Goal: Information Seeking & Learning: Understand process/instructions

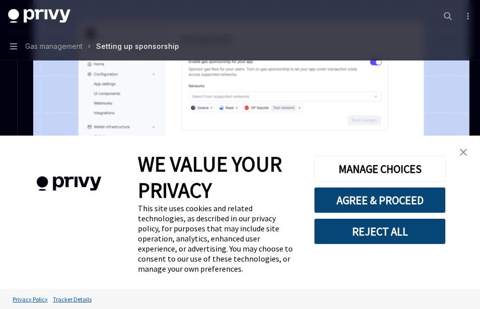
scroll to position [247, 0]
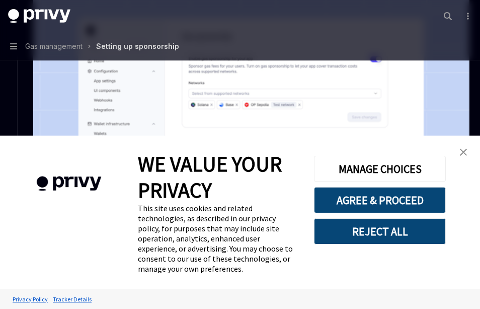
click at [461, 156] on img "close banner" at bounding box center [463, 152] width 7 height 7
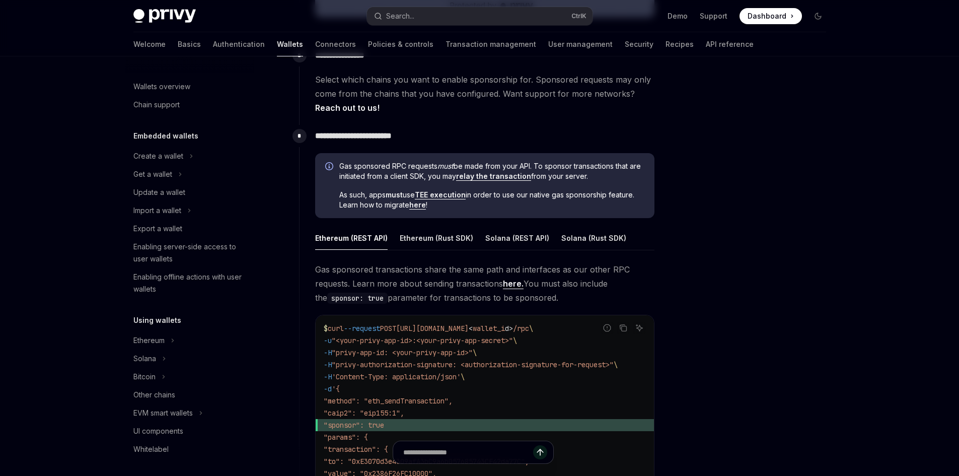
scroll to position [478, 0]
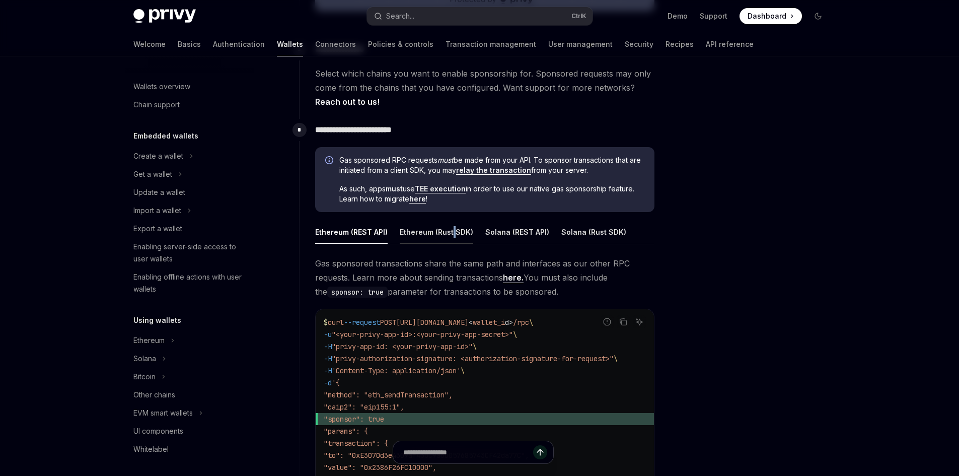
click at [453, 231] on div "Ethereum (Rust SDK)" at bounding box center [437, 232] width 74 height 24
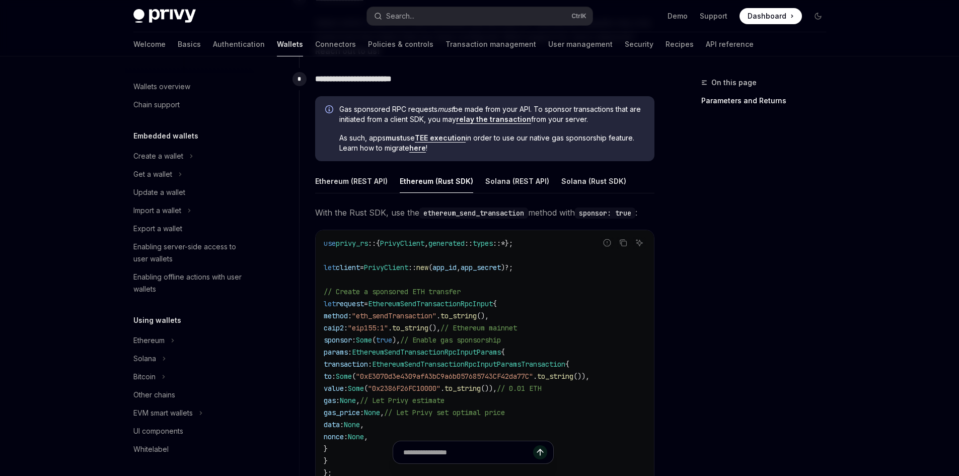
scroll to position [613, 0]
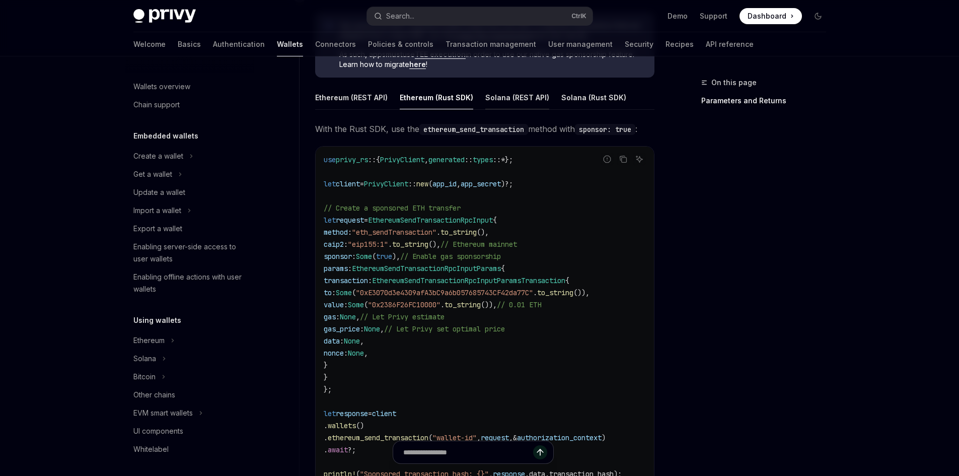
click at [480, 107] on div "Solana (REST API)" at bounding box center [517, 98] width 64 height 24
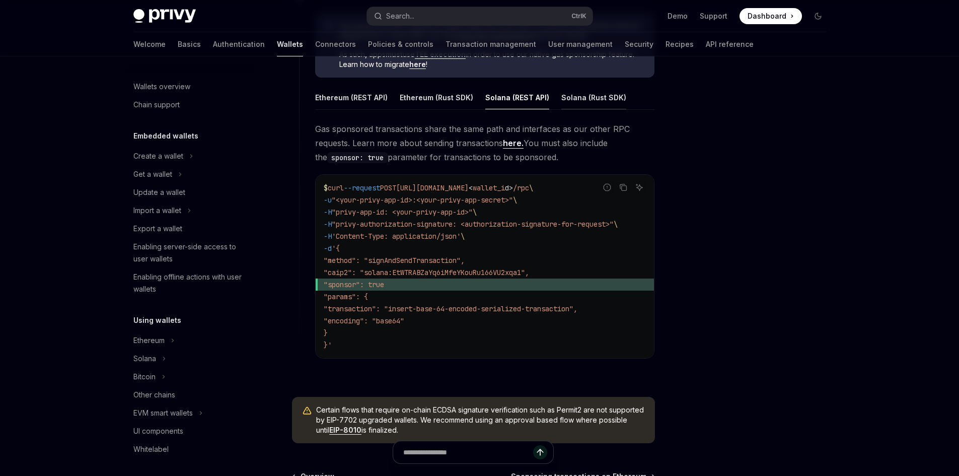
click at [480, 107] on div "Solana (Rust SDK)" at bounding box center [593, 98] width 65 height 24
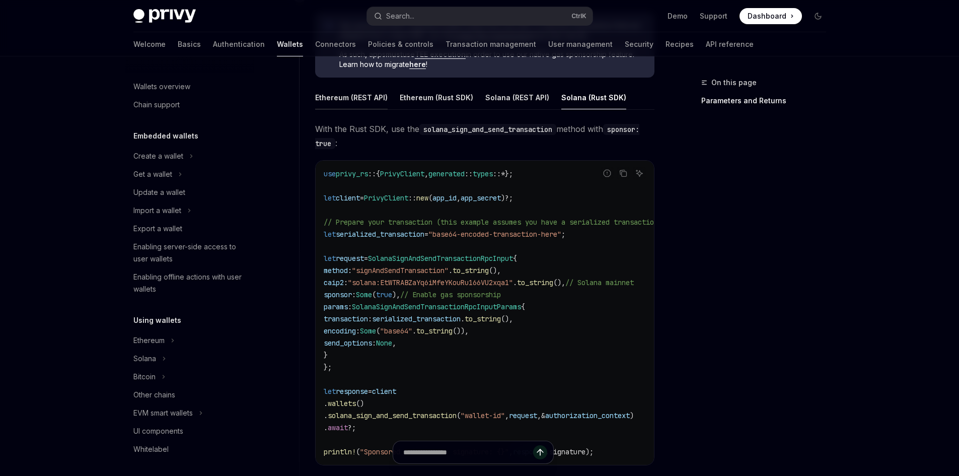
click at [355, 87] on div "Ethereum (REST API)" at bounding box center [351, 98] width 73 height 24
type textarea "*"
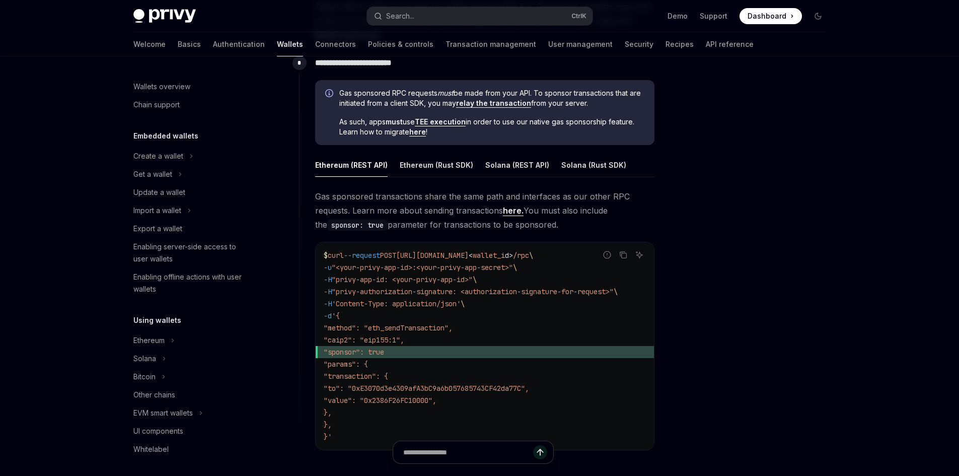
scroll to position [613, 0]
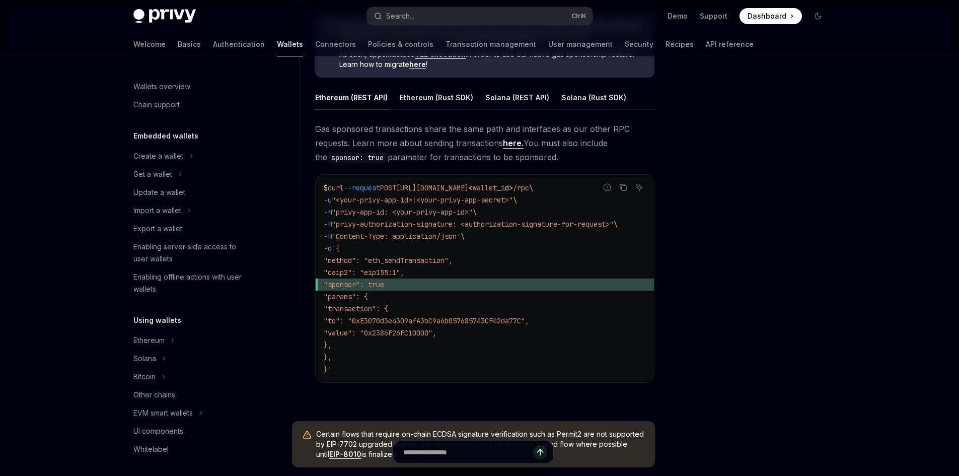
drag, startPoint x: 344, startPoint y: 278, endPoint x: 432, endPoint y: 283, distance: 87.7
click at [432, 283] on span ""sponsor": true" at bounding box center [485, 284] width 322 height 12
click at [424, 296] on code "$ curl --request POST [URL][DOMAIN_NAME] < wallet_i d > /rpc \ -u "<your-privy-…" at bounding box center [485, 278] width 322 height 193
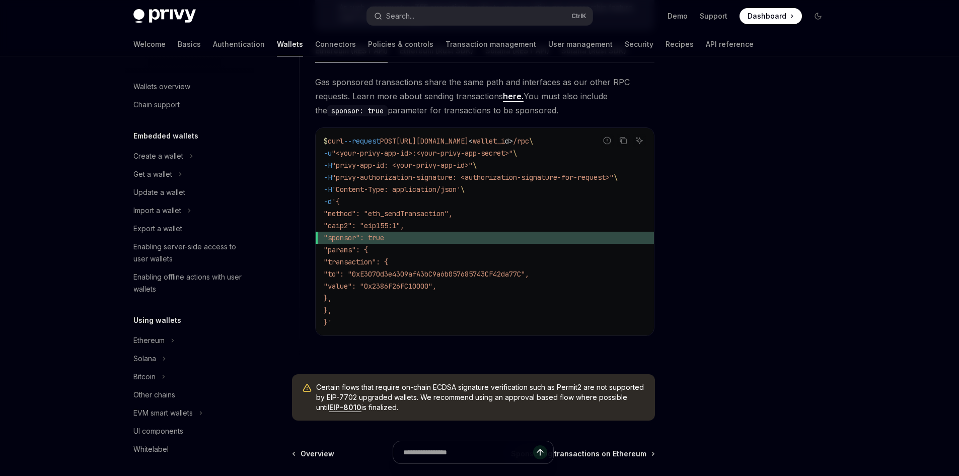
scroll to position [660, 0]
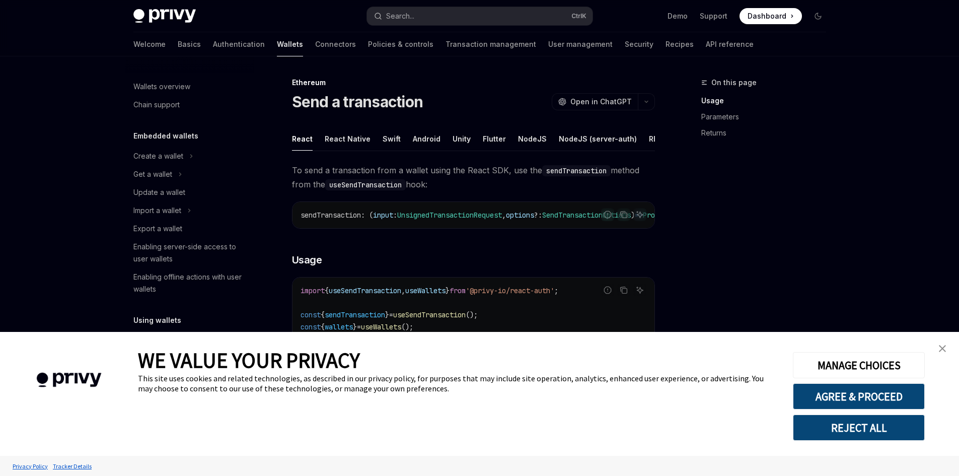
click at [945, 344] on link "close banner" at bounding box center [943, 348] width 20 height 20
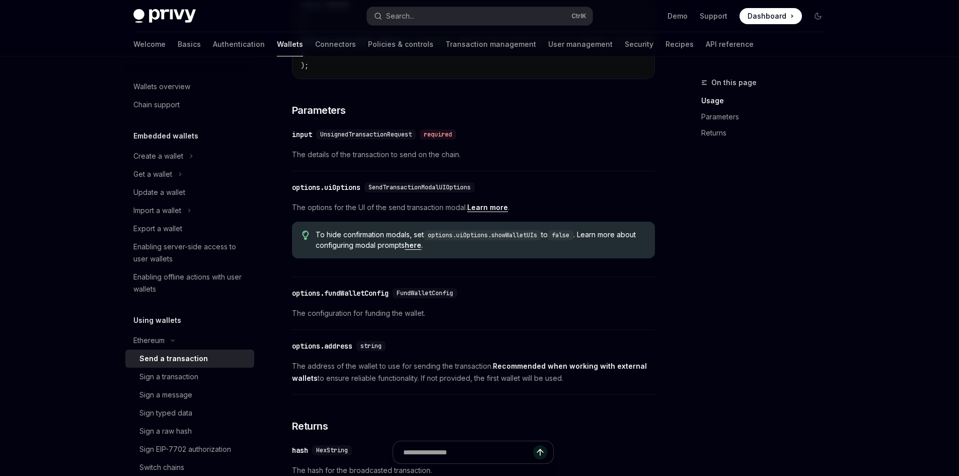
scroll to position [403, 0]
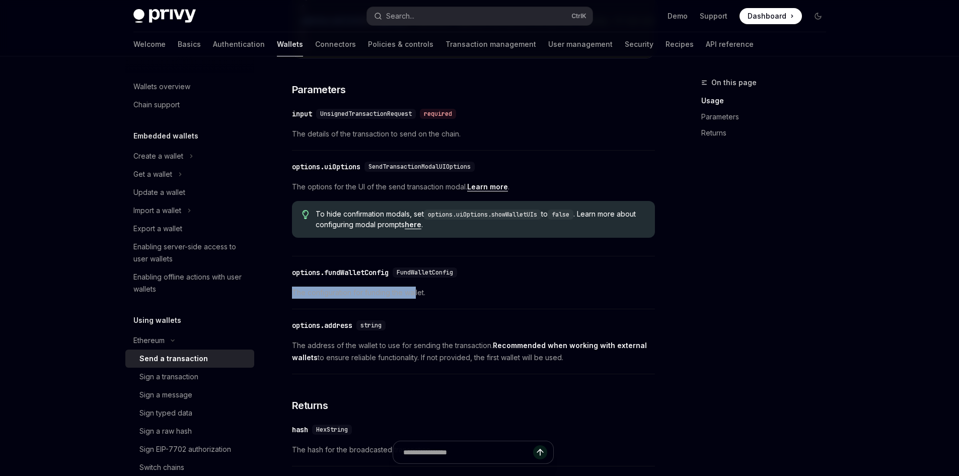
drag, startPoint x: 291, startPoint y: 308, endPoint x: 473, endPoint y: 306, distance: 182.3
click at [466, 306] on div "Ethereum Send a transaction OpenAI Open in ChatGPT OpenAI Open in ChatGPT React…" at bounding box center [379, 172] width 556 height 996
click at [439, 276] on span "FundWalletConfig" at bounding box center [425, 272] width 56 height 8
click at [431, 276] on span "FundWalletConfig" at bounding box center [425, 272] width 56 height 8
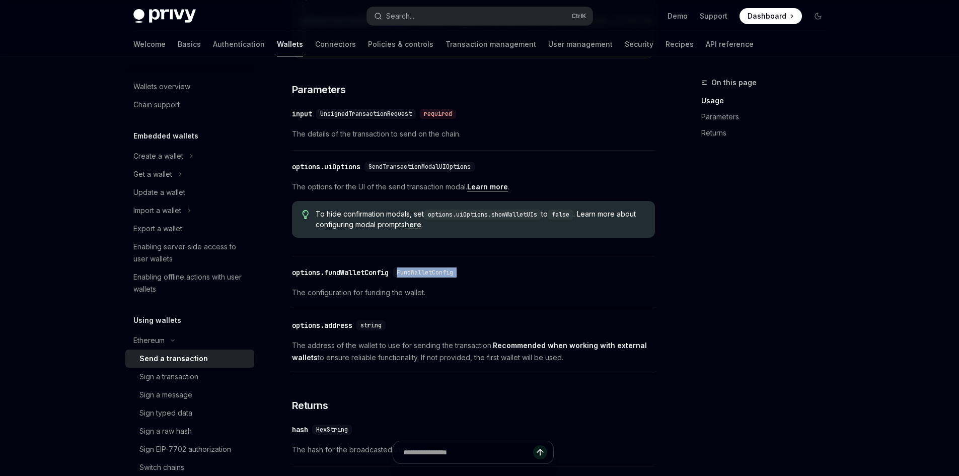
click at [431, 276] on span "FundWalletConfig" at bounding box center [425, 272] width 56 height 8
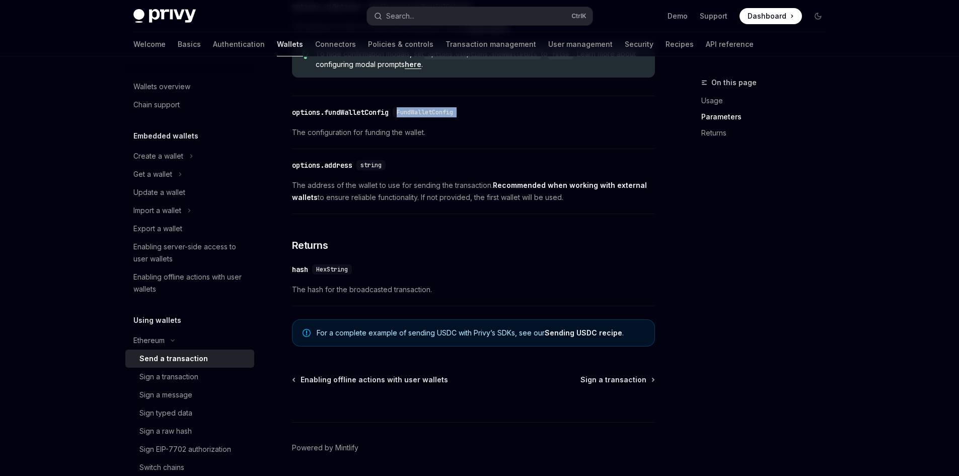
scroll to position [604, 0]
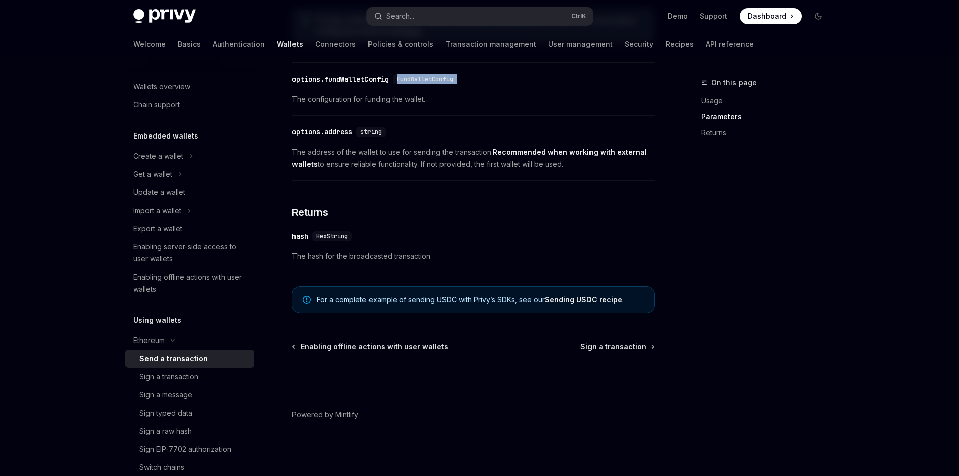
click at [424, 78] on div "​ options.fundWalletConfig FundWalletConfig The configuration for funding the w…" at bounding box center [473, 92] width 363 height 48
click at [428, 83] on span "FundWalletConfig" at bounding box center [425, 79] width 56 height 8
click at [483, 19] on button "Search... Ctrl K" at bounding box center [480, 16] width 226 height 18
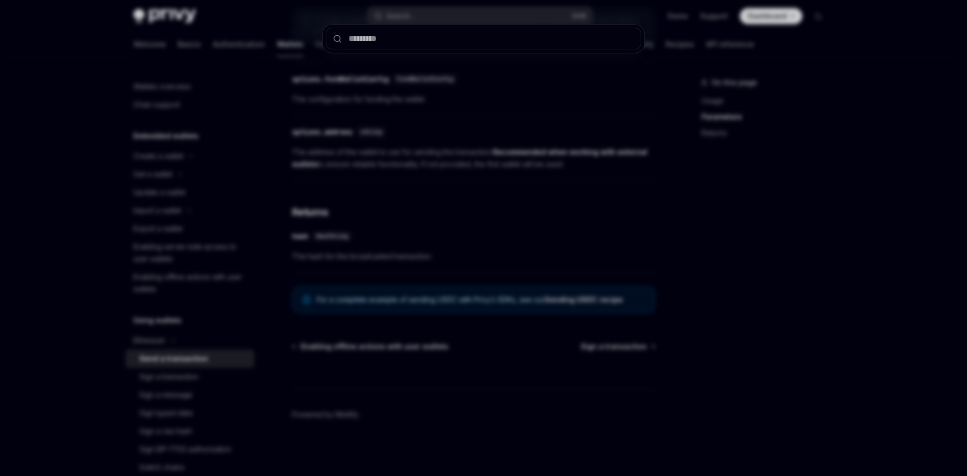
click at [481, 15] on div at bounding box center [483, 238] width 967 height 476
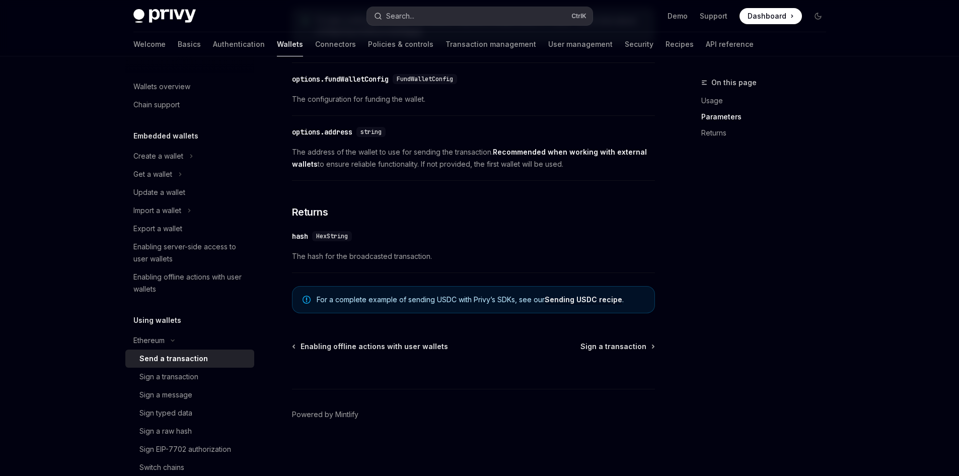
click at [486, 10] on button "Search... Ctrl K" at bounding box center [480, 16] width 226 height 18
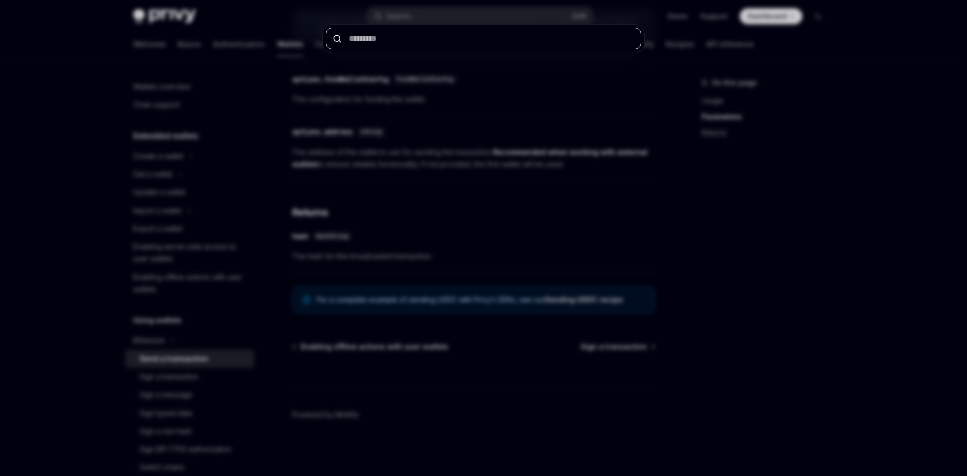
click at [468, 36] on input "text" at bounding box center [483, 39] width 315 height 22
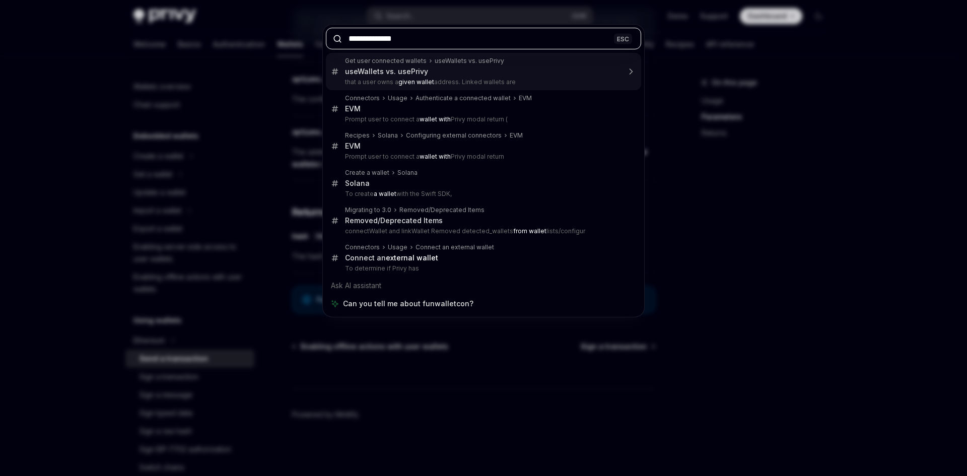
type input "**********"
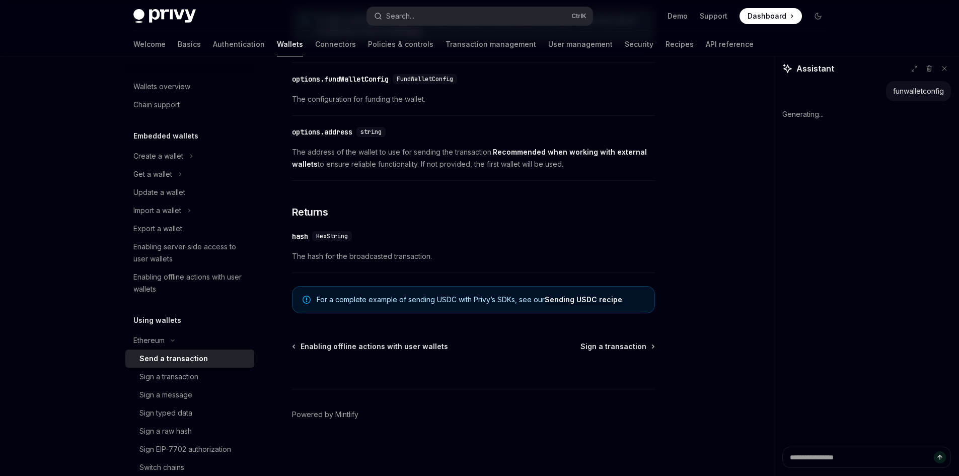
click at [478, 104] on span "The configuration for funding the wallet." at bounding box center [473, 99] width 363 height 12
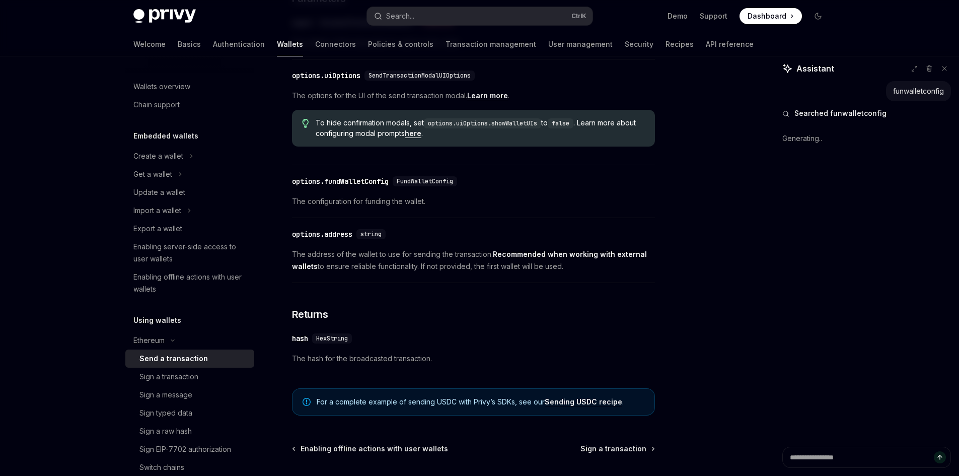
scroll to position [495, 0]
click at [445, 185] on span "FundWalletConfig" at bounding box center [425, 181] width 56 height 8
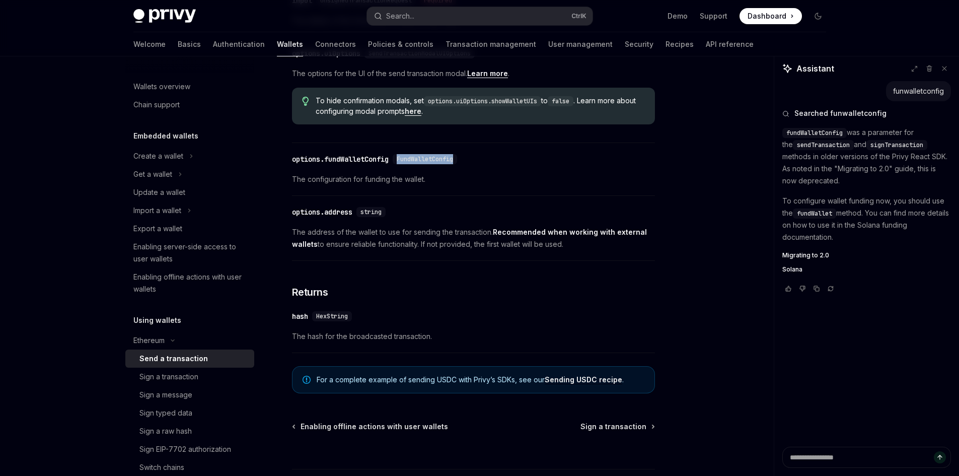
scroll to position [516, 0]
drag, startPoint x: 437, startPoint y: 249, endPoint x: 489, endPoint y: 246, distance: 51.9
click at [489, 246] on span "The address of the wallet to use for sending the transaction. Recommended when …" at bounding box center [473, 239] width 363 height 24
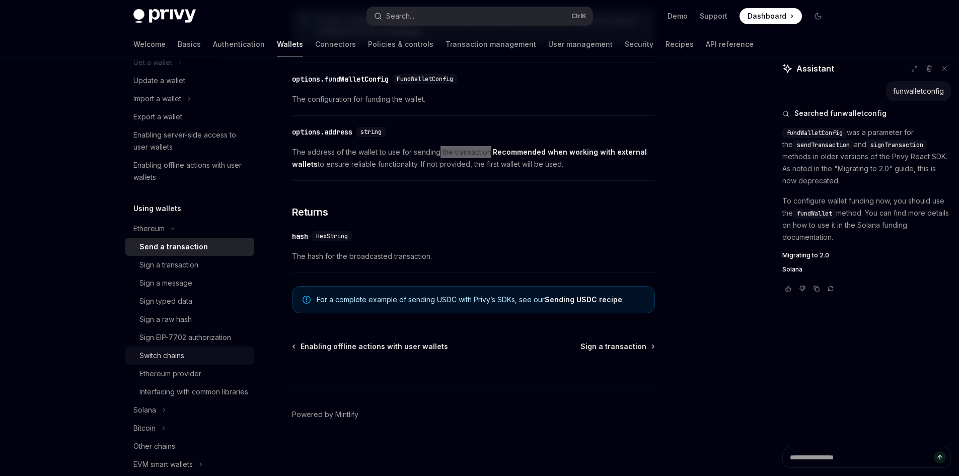
scroll to position [134, 0]
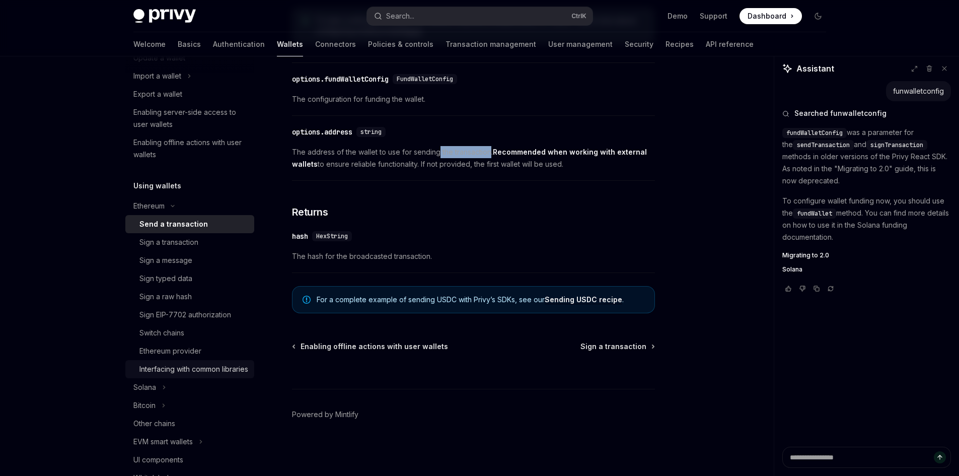
click at [214, 375] on div "Interfacing with common libraries" at bounding box center [193, 369] width 109 height 12
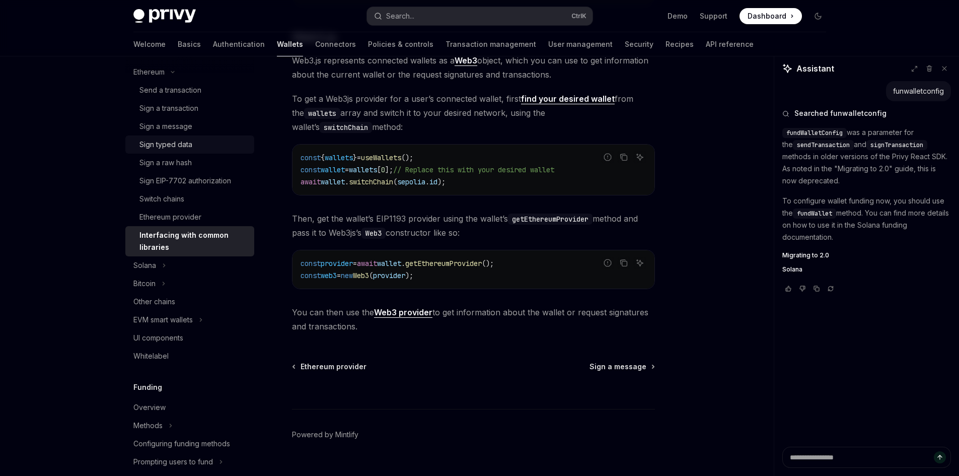
scroll to position [201, 0]
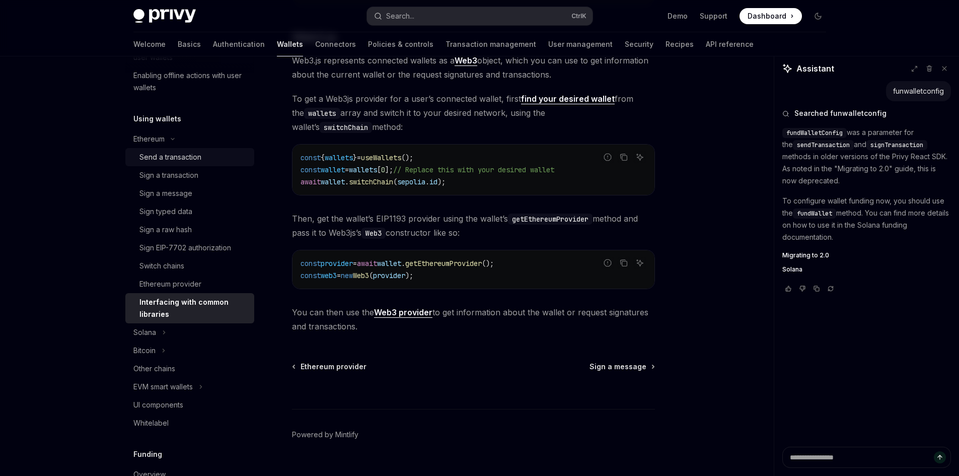
click at [175, 165] on link "Send a transaction" at bounding box center [189, 157] width 129 height 18
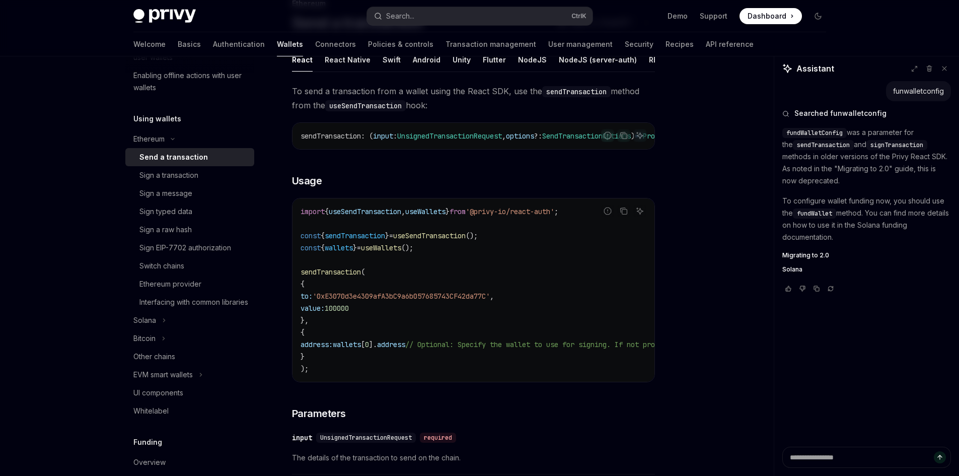
scroll to position [134, 0]
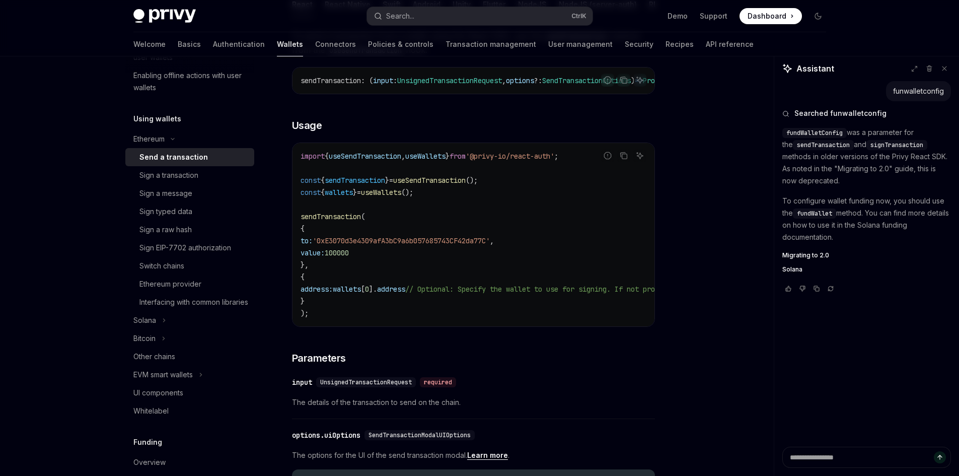
click at [585, 117] on div "To send a transaction from a wallet using the React SDK, use the sendTransactio…" at bounding box center [473, 384] width 363 height 711
drag, startPoint x: 524, startPoint y: 101, endPoint x: 311, endPoint y: 113, distance: 213.4
click at [311, 113] on div "To send a transaction from a wallet using the React SDK, use the sendTransactio…" at bounding box center [473, 384] width 363 height 711
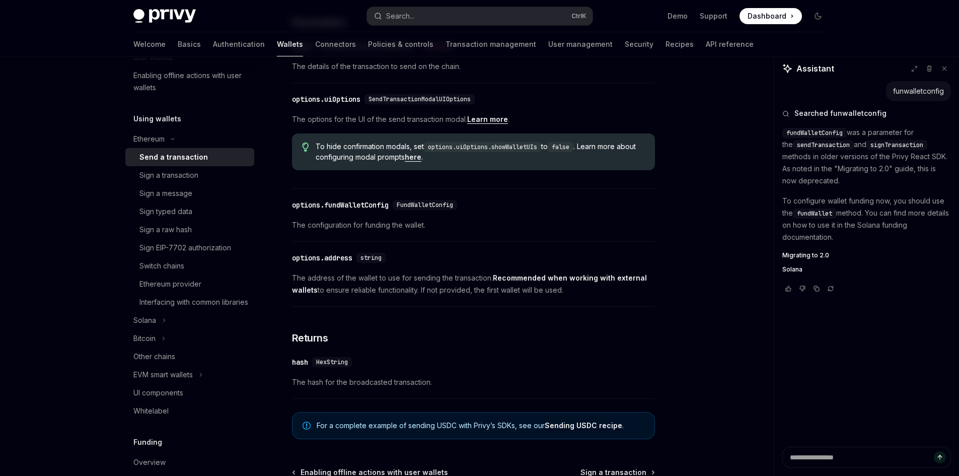
scroll to position [612, 0]
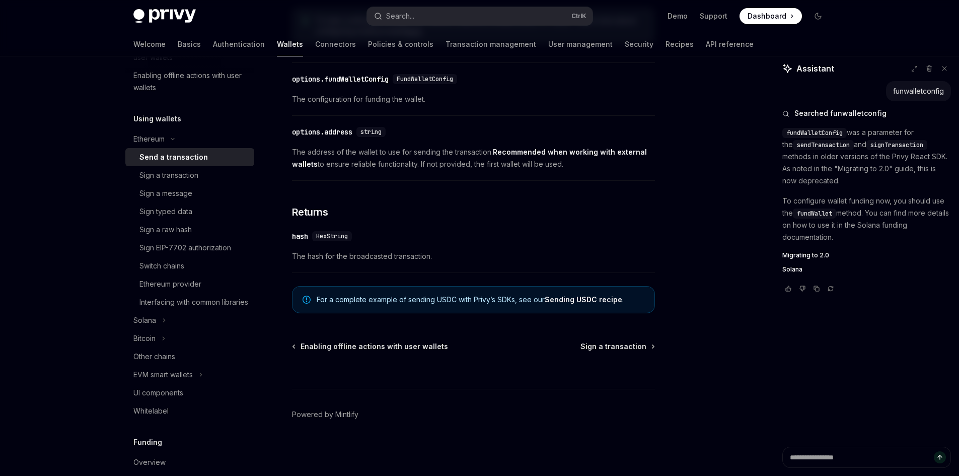
drag, startPoint x: 460, startPoint y: 304, endPoint x: 476, endPoint y: 301, distance: 15.9
click at [462, 304] on span "For a complete example of sending USDC with Privy’s SDKs, see our Sending USDC …" at bounding box center [481, 300] width 328 height 10
click at [476, 301] on span "For a complete example of sending USDC with Privy’s SDKs, see our Sending USDC …" at bounding box center [481, 300] width 328 height 10
click at [526, 300] on span "For a complete example of sending USDC with Privy’s SDKs, see our Sending USDC …" at bounding box center [481, 300] width 328 height 10
click at [529, 302] on span "For a complete example of sending USDC with Privy’s SDKs, see our Sending USDC …" at bounding box center [481, 300] width 328 height 10
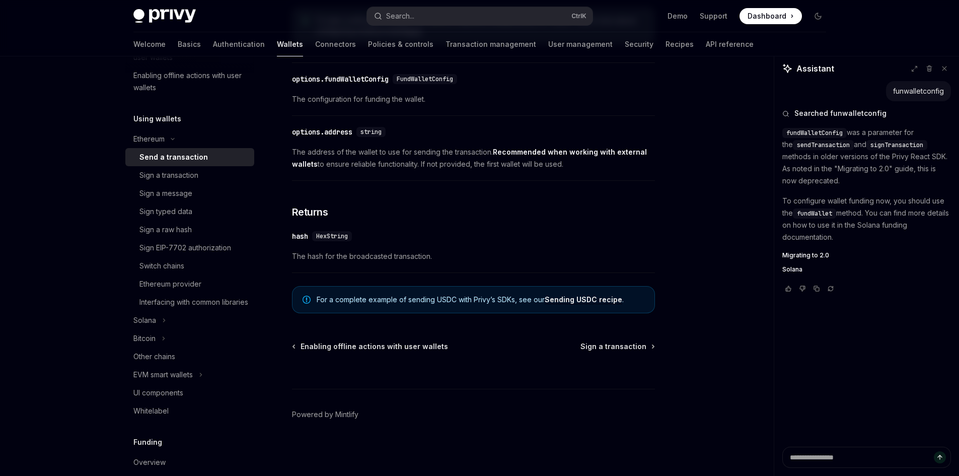
click at [603, 303] on link "Sending USDC recipe" at bounding box center [584, 299] width 78 height 9
type textarea "*"
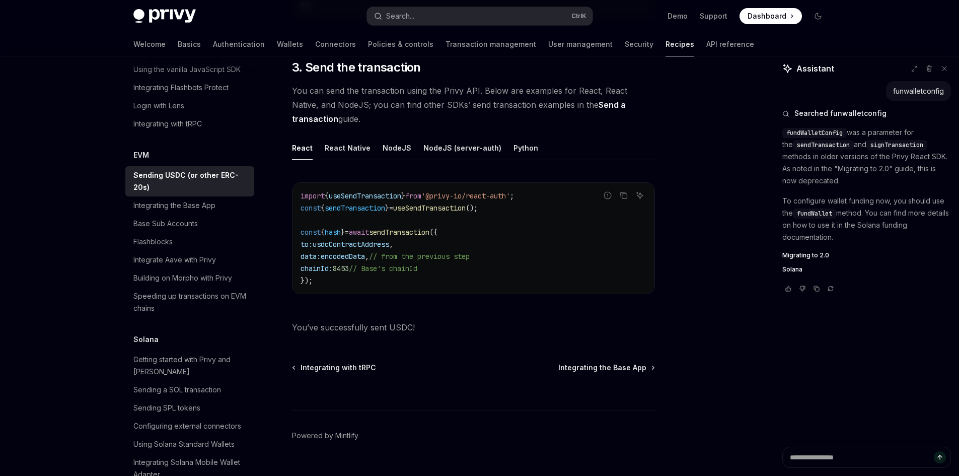
scroll to position [786, 0]
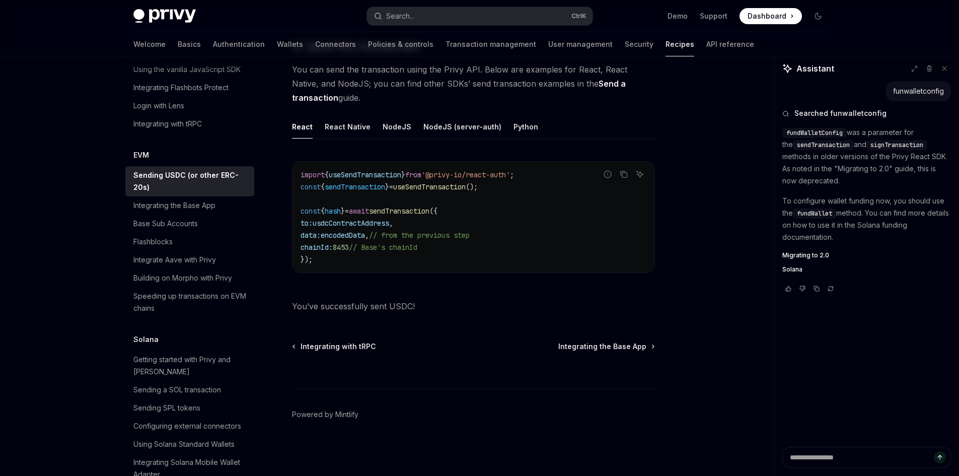
drag, startPoint x: 855, startPoint y: 337, endPoint x: 851, endPoint y: 320, distance: 17.6
click at [855, 337] on div "funwalletconfig Searched funwalletconfig fundWalletConfig was a parameter for t…" at bounding box center [867, 264] width 185 height 366
